Goal: Task Accomplishment & Management: Manage account settings

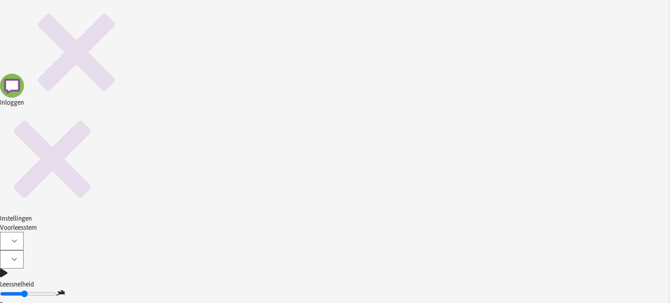
type input "c"
type input "s"
paste input "[URL][DOMAIN_NAME]"
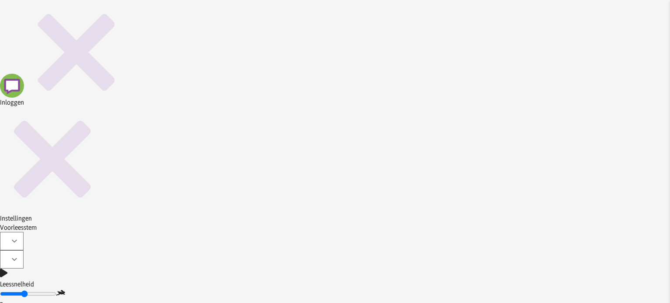
scroll to position [0, 969]
type input "[URL][DOMAIN_NAME]"
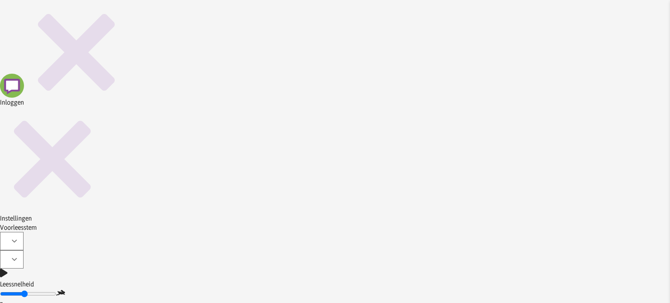
checkbox input "false"
type input "....."
type input "[PERSON_NAME]"
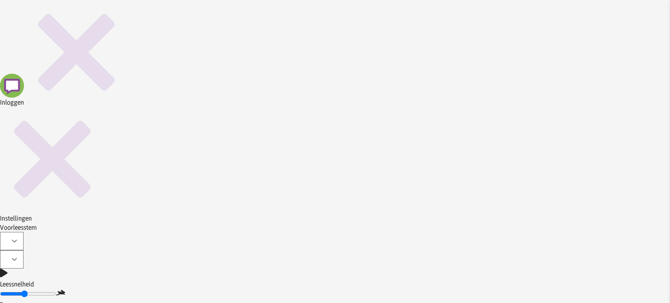
type input "Anke"
type input "Frederickx"
type input "[PERSON_NAME]"
type input "[FINANCIAL_ID]"
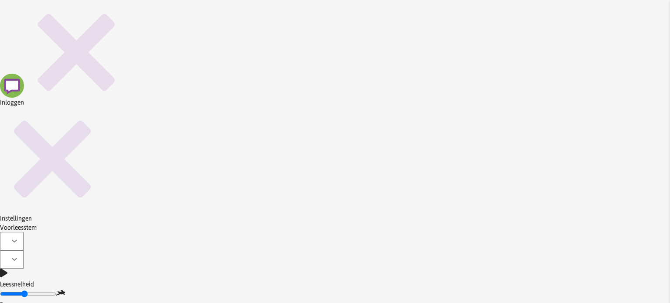
type input "[DATE]"
checkbox input "false"
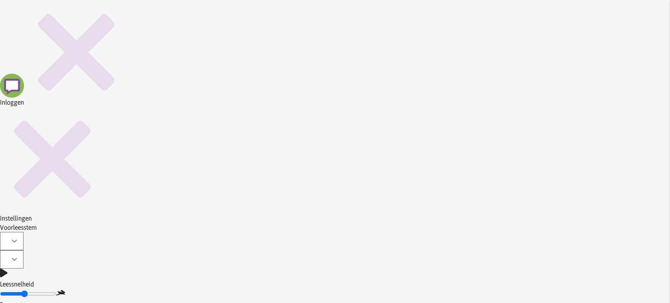
scroll to position [870, 0]
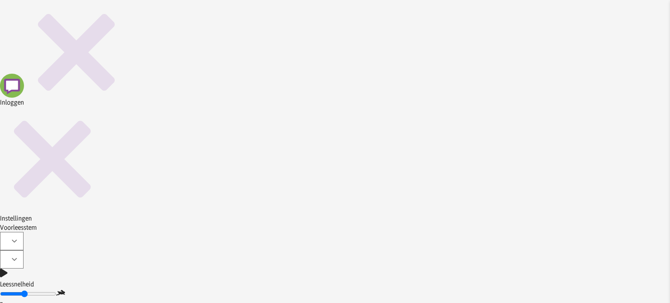
scroll to position [0, 0]
type input "noukie"
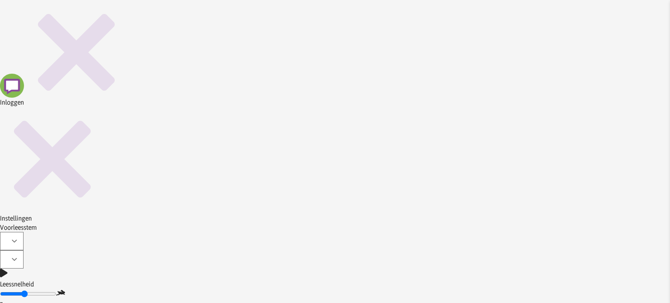
checkbox input "false"
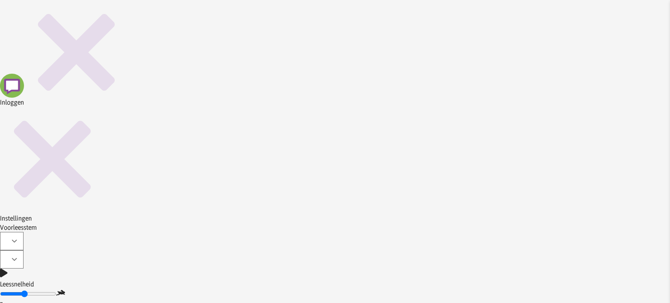
type input "Pampervuilbak"
type input "1"
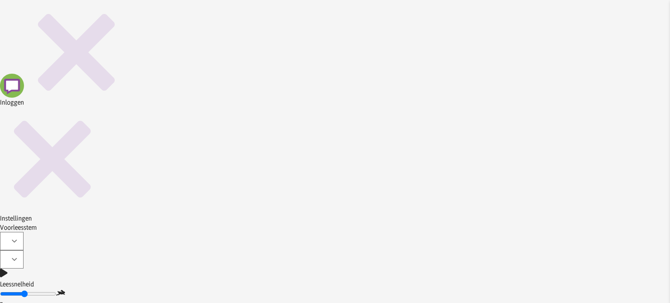
scroll to position [33, 0]
type input "10"
checkbox input "false"
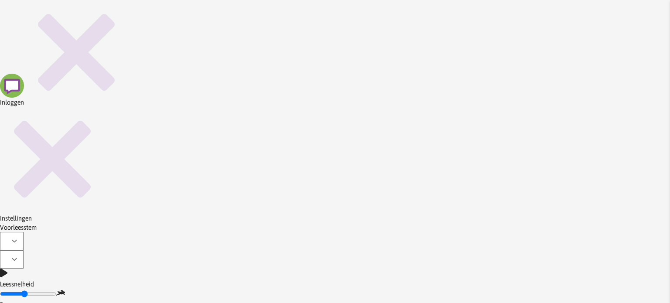
scroll to position [125, 0]
checkbox input "false"
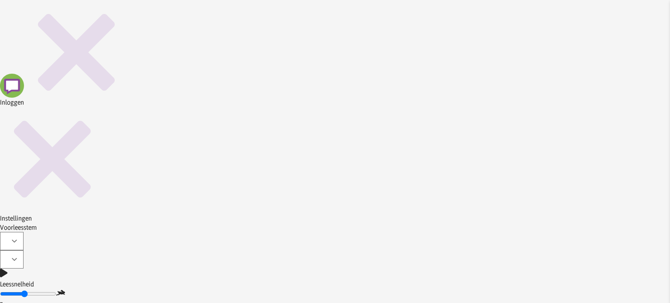
type input "Slaapzak"
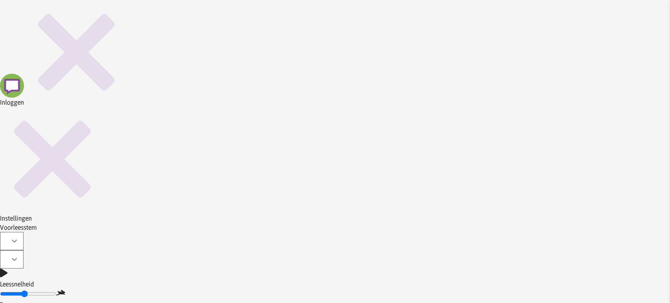
paste input "[URL][DOMAIN_NAME]"
type input "[URL][DOMAIN_NAME]"
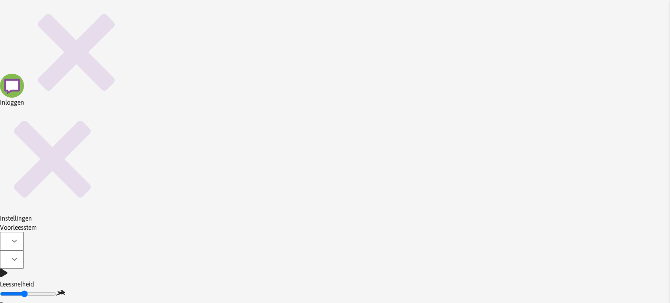
type input "21.99"
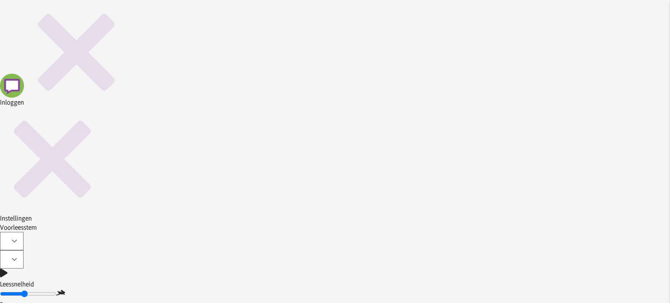
type input "Jollein"
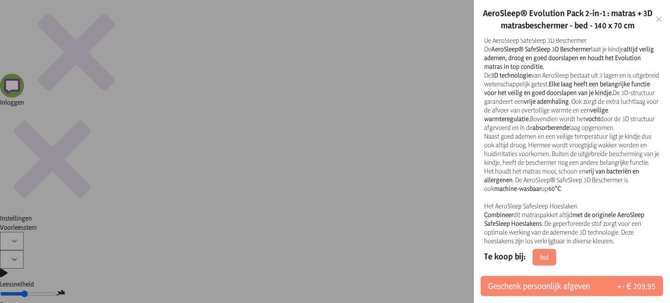
scroll to position [514, 0]
click at [548, 256] on link "bol" at bounding box center [544, 257] width 24 height 17
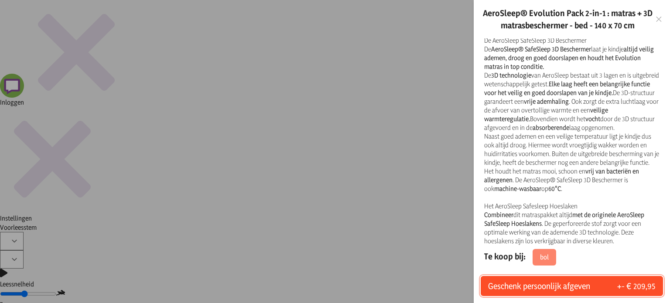
click at [594, 289] on button "Geschenk persoonlijk afgeven +- € 209,95" at bounding box center [572, 286] width 182 height 20
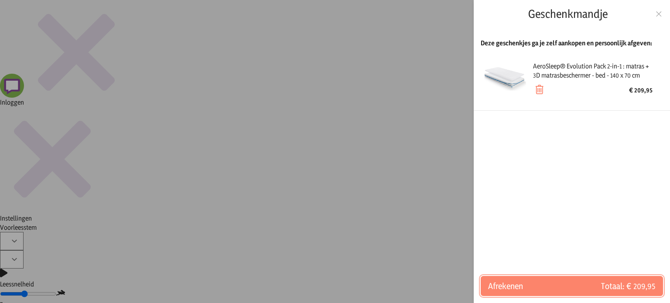
click at [594, 289] on span "Totaal: € 209,95" at bounding box center [614, 286] width 84 height 12
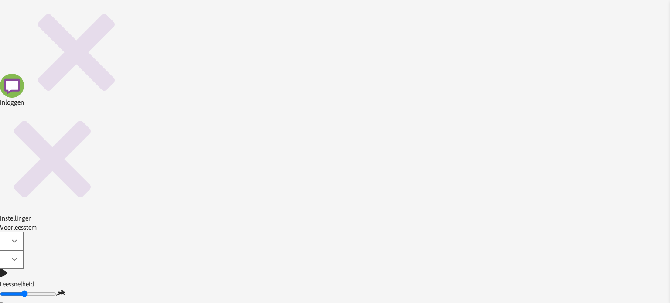
scroll to position [180, 0]
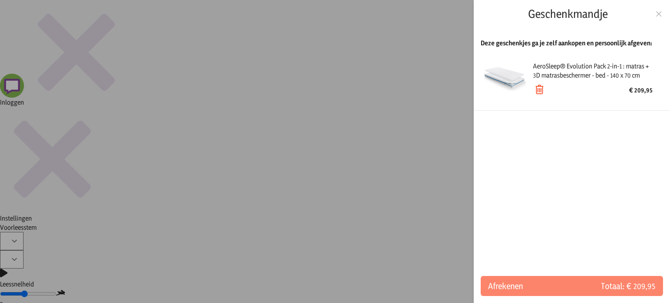
click at [542, 93] on icon at bounding box center [539, 90] width 12 height 12
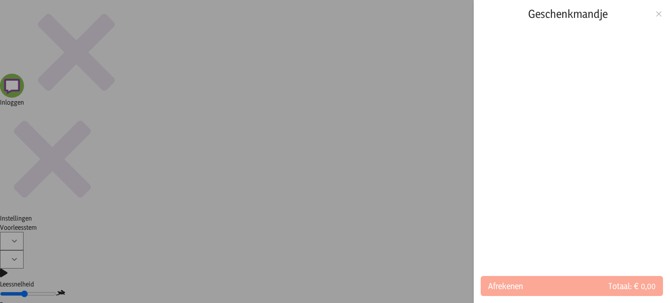
click at [659, 12] on icon at bounding box center [659, 14] width 8 height 6
